Goal: Navigation & Orientation: Go to known website

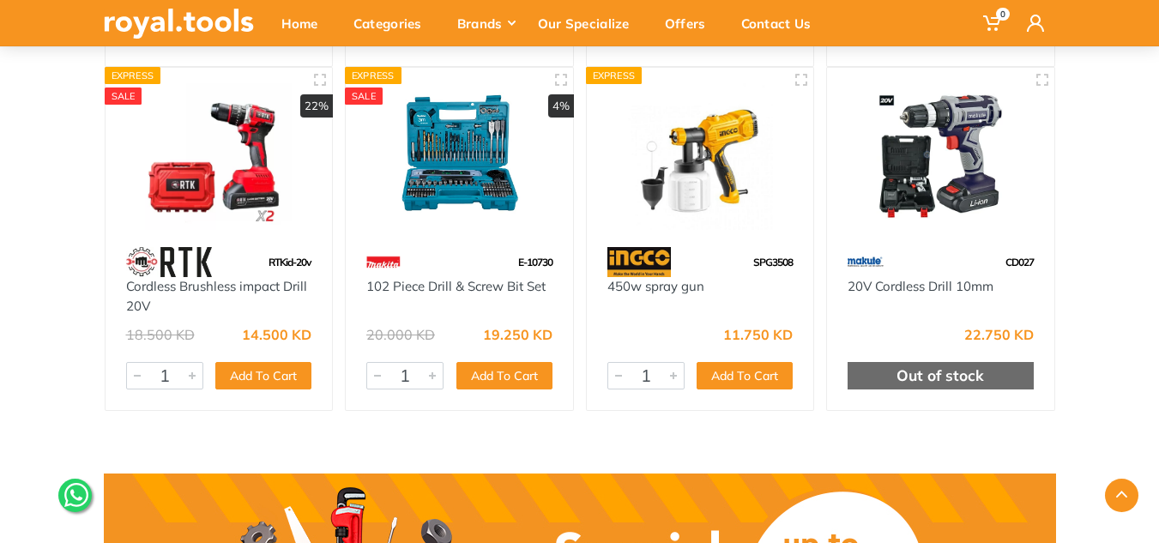
scroll to position [1029, 0]
